Goal: Transaction & Acquisition: Obtain resource

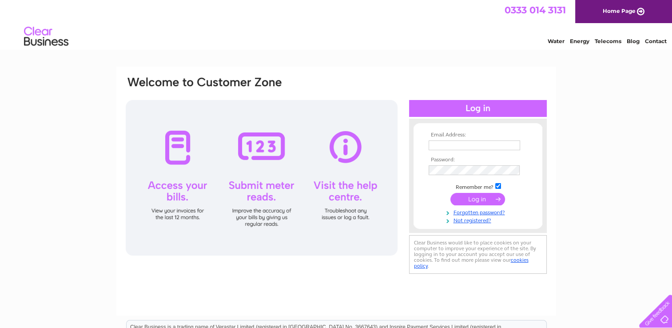
type input "[PERSON_NAME][EMAIL_ADDRESS][DOMAIN_NAME]"
click at [474, 198] on input "submit" at bounding box center [477, 199] width 55 height 12
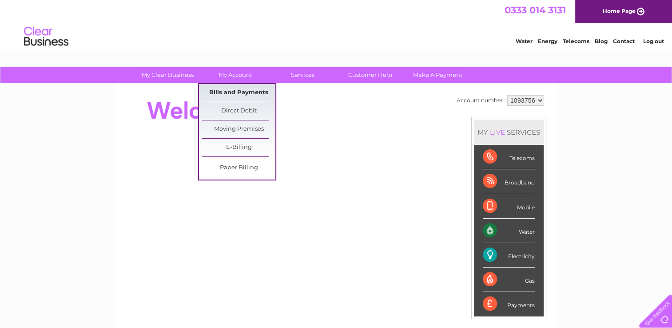
click at [251, 88] on link "Bills and Payments" at bounding box center [238, 93] width 73 height 18
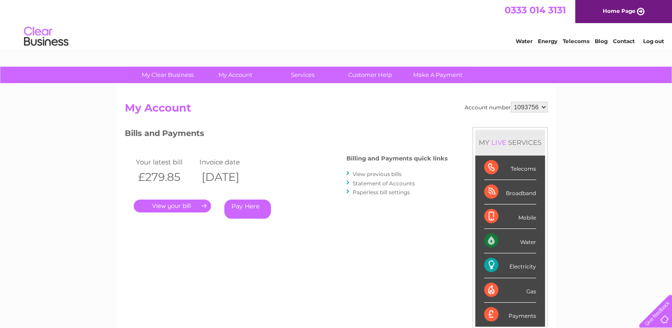
click at [202, 206] on link "." at bounding box center [172, 205] width 77 height 13
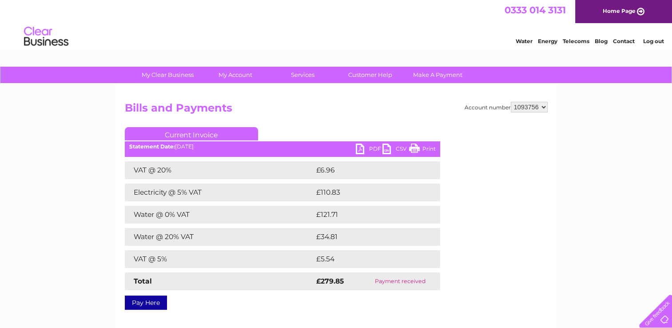
click at [369, 148] on link "PDF" at bounding box center [369, 149] width 27 height 13
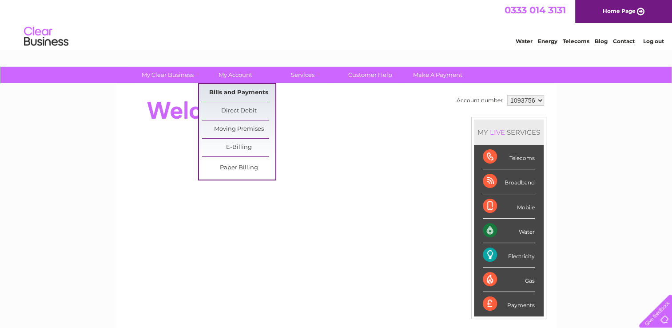
click at [235, 87] on link "Bills and Payments" at bounding box center [238, 93] width 73 height 18
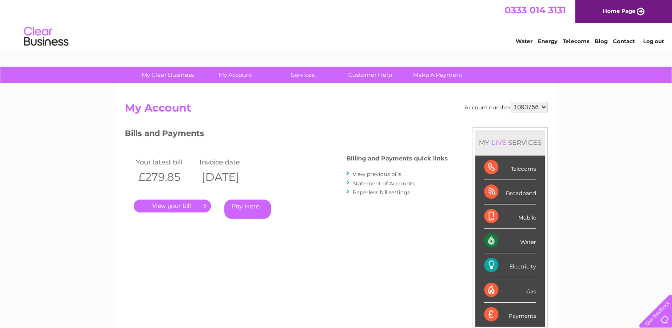
click at [382, 174] on link "View previous bills" at bounding box center [377, 174] width 49 height 7
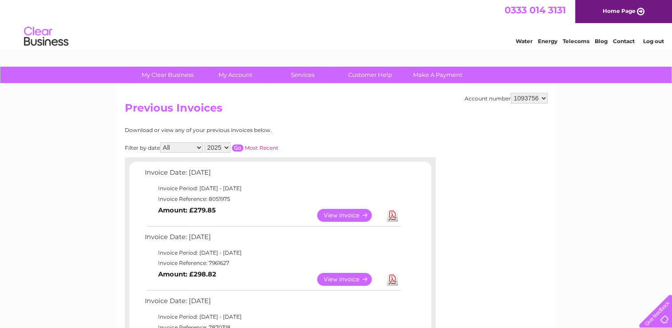
click at [338, 214] on link "View" at bounding box center [349, 215] width 65 height 13
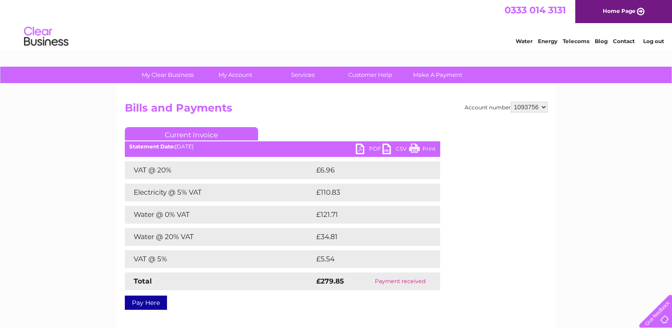
click at [369, 148] on link "PDF" at bounding box center [369, 149] width 27 height 13
